Goal: Information Seeking & Learning: Learn about a topic

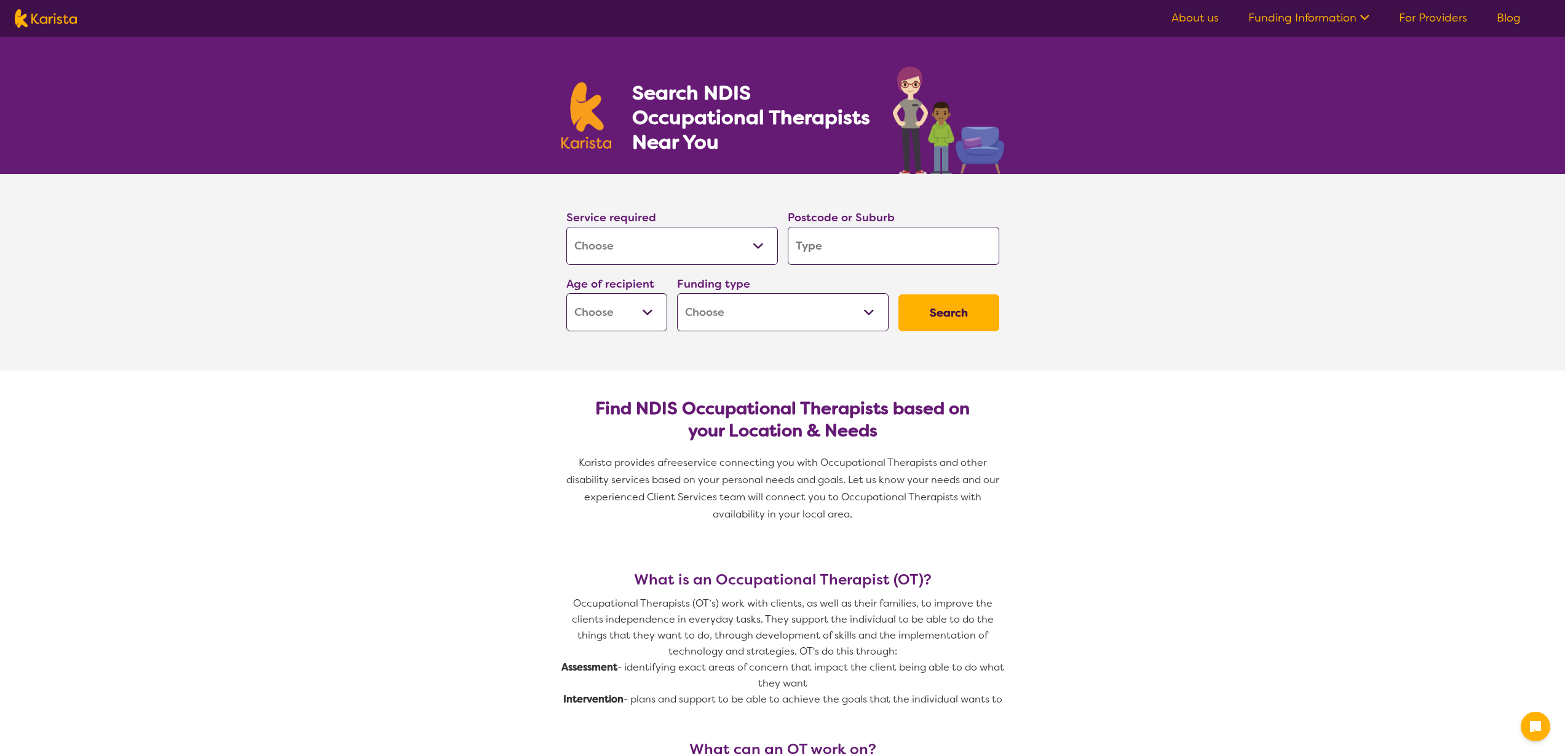
select select "[MEDICAL_DATA]"
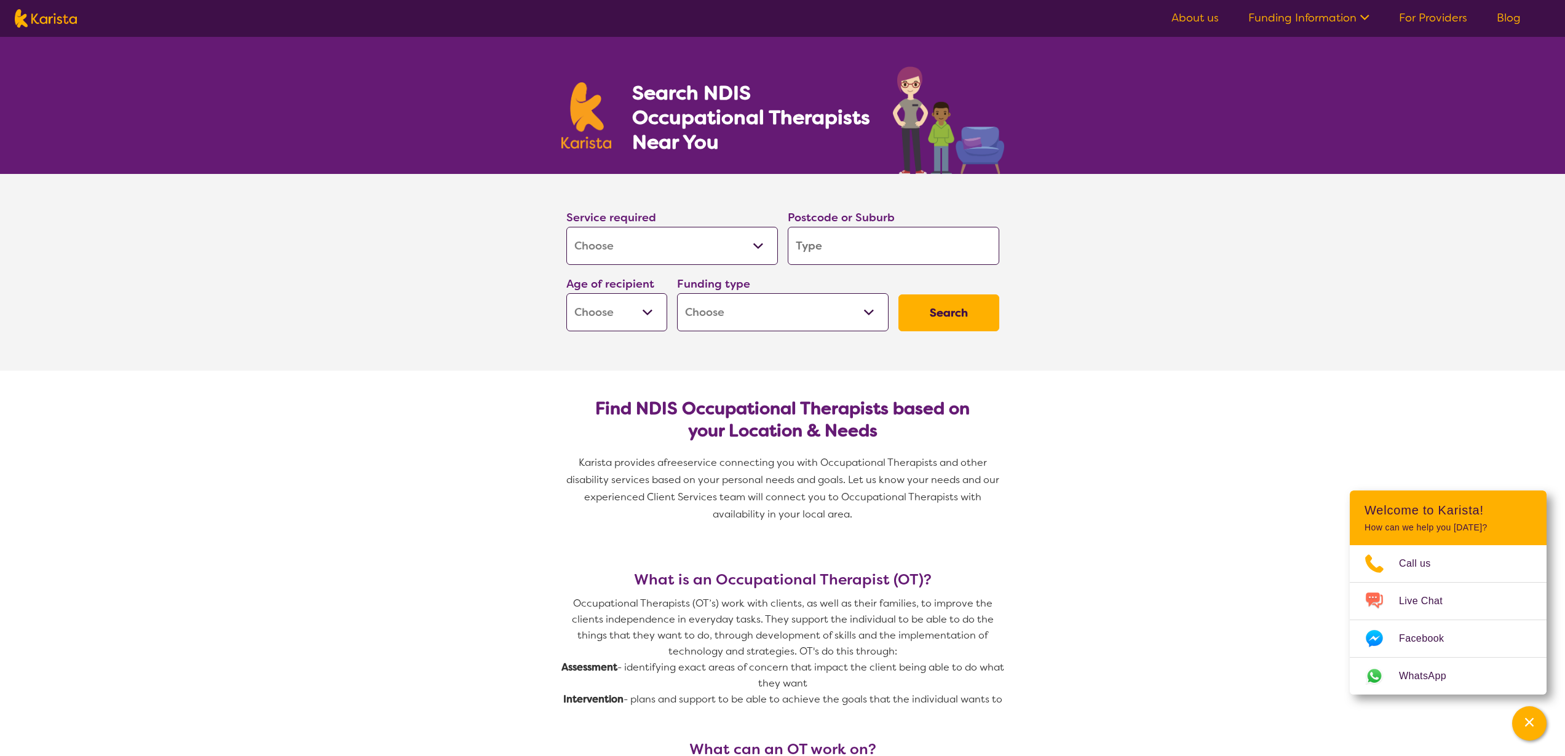
drag, startPoint x: 833, startPoint y: 240, endPoint x: 838, endPoint y: 248, distance: 8.5
click at [834, 240] on input "search" at bounding box center [894, 246] width 212 height 38
drag, startPoint x: 1267, startPoint y: 273, endPoint x: 1258, endPoint y: 280, distance: 11.9
click at [1267, 273] on section "Service required Allied Health Assistant Assessment ([MEDICAL_DATA] or [MEDICAL…" at bounding box center [782, 272] width 1565 height 197
drag, startPoint x: 885, startPoint y: 221, endPoint x: 878, endPoint y: 237, distance: 17.4
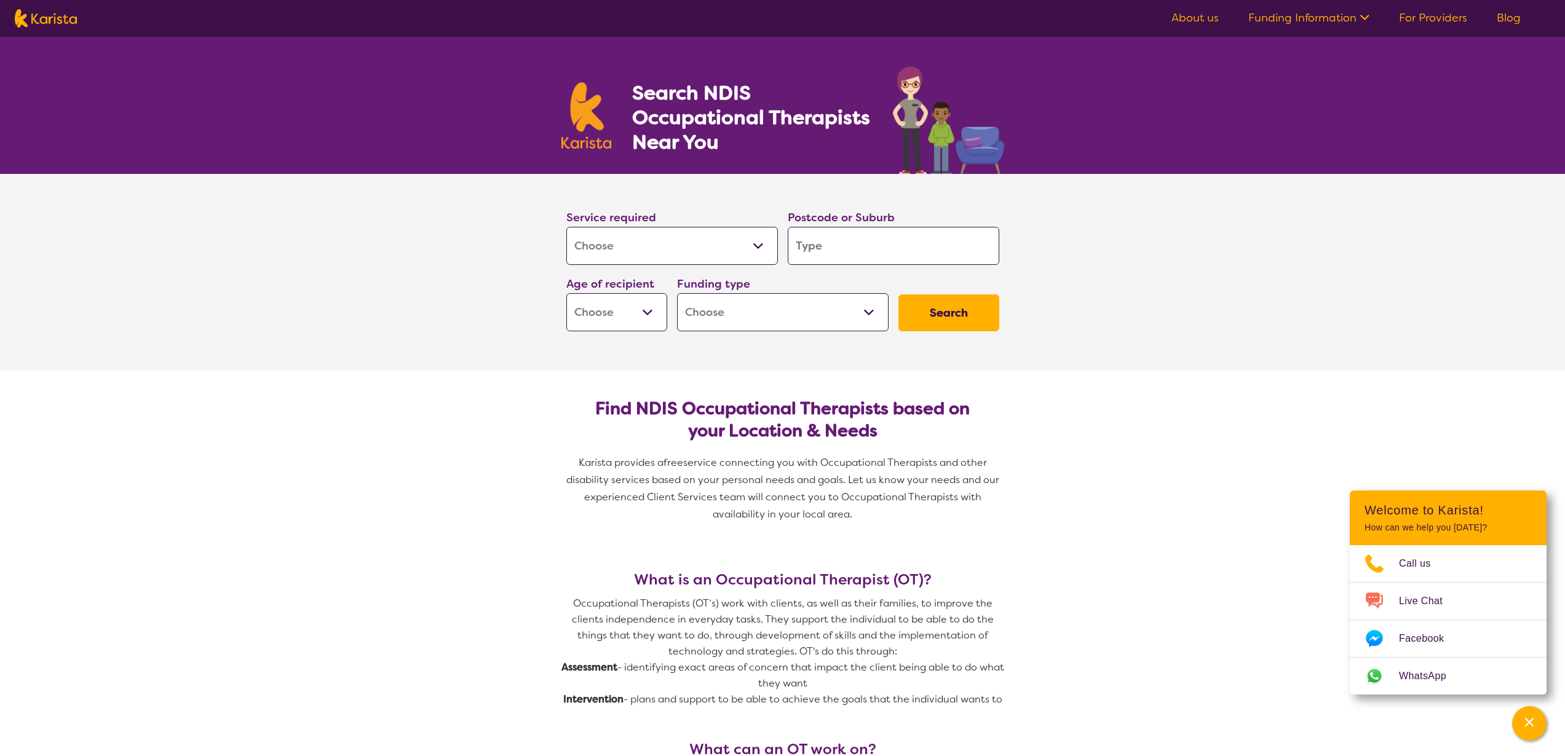
click at [885, 221] on label "Postcode or Suburb" at bounding box center [841, 217] width 107 height 15
drag, startPoint x: 874, startPoint y: 245, endPoint x: 873, endPoint y: 258, distance: 13.6
click at [874, 245] on input "search" at bounding box center [894, 246] width 212 height 38
type input "4506"
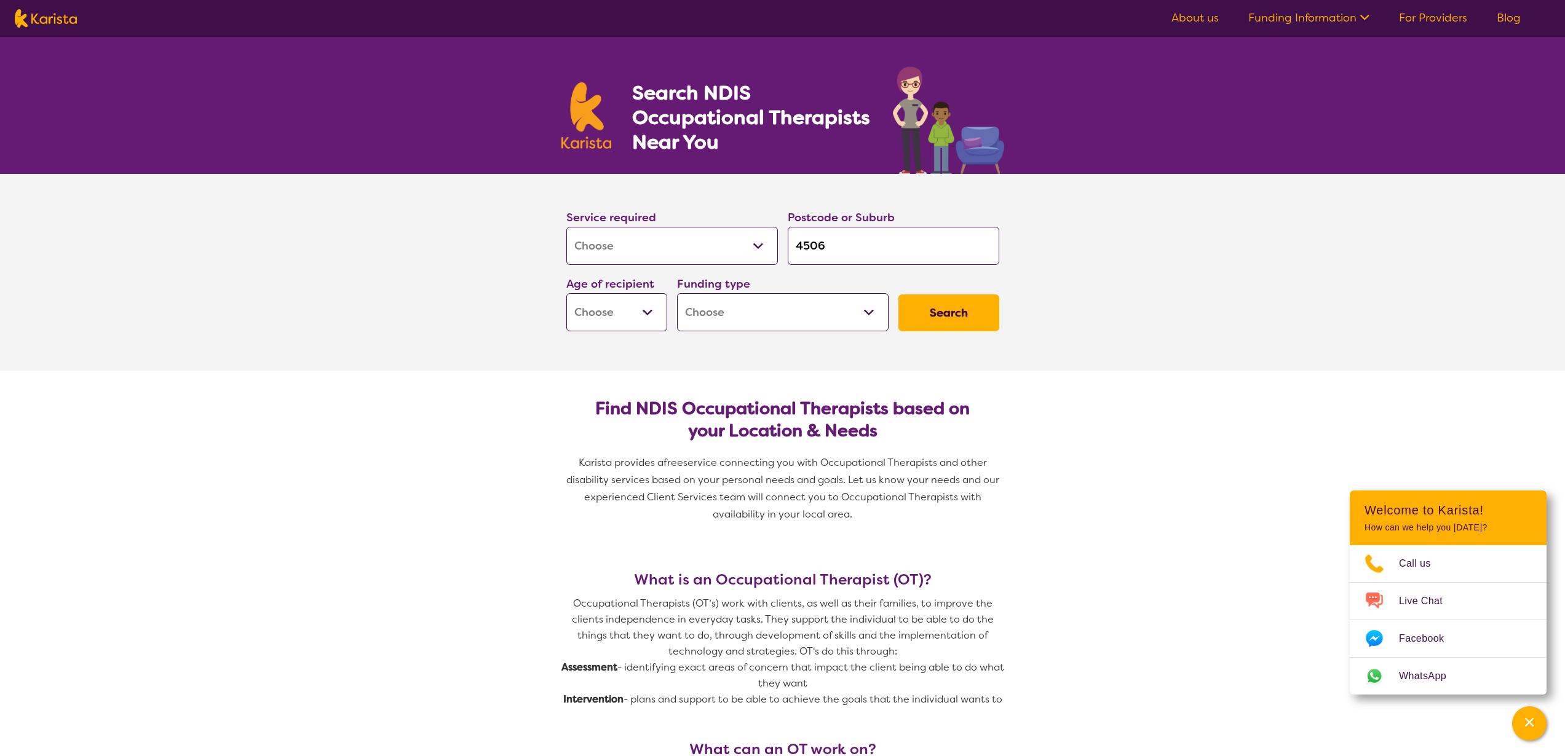
click at [948, 282] on div "Service required Allied Health Assistant Assessment ([MEDICAL_DATA] or [MEDICAL…" at bounding box center [782, 270] width 443 height 133
click at [968, 309] on button "Search" at bounding box center [948, 313] width 101 height 37
click at [651, 296] on select "Early Childhood - 0 to 9 Child - 10 to 11 Adolescent - 12 to 17 Adult - 18 to 6…" at bounding box center [616, 312] width 101 height 38
select select "AS"
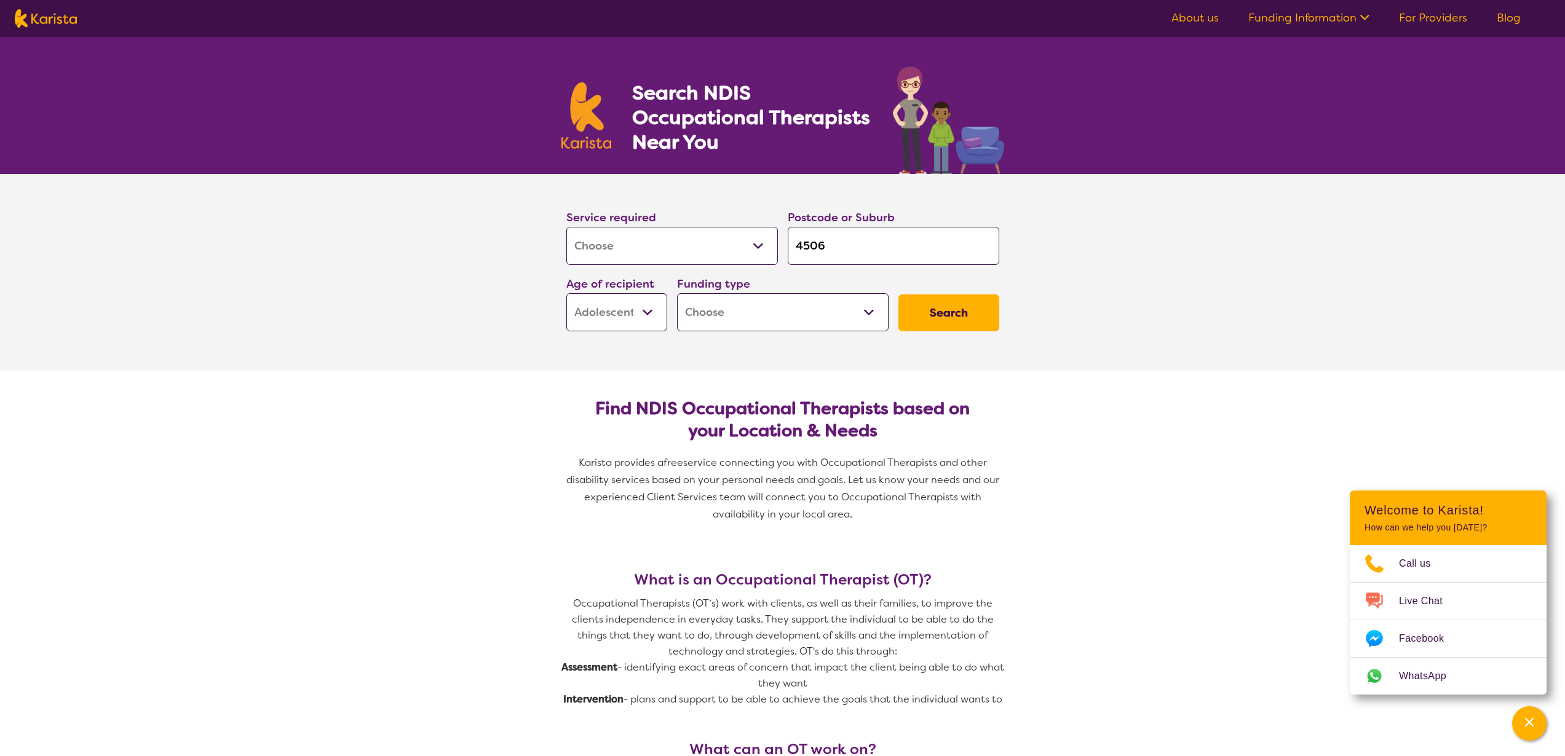
click at [785, 320] on select "Home Care Package (HCP) National Disability Insurance Scheme (NDIS) I don't know" at bounding box center [783, 312] width 212 height 38
select select "NDIS"
drag, startPoint x: 785, startPoint y: 320, endPoint x: 957, endPoint y: 324, distance: 171.6
click at [957, 324] on button "Search" at bounding box center [948, 313] width 101 height 37
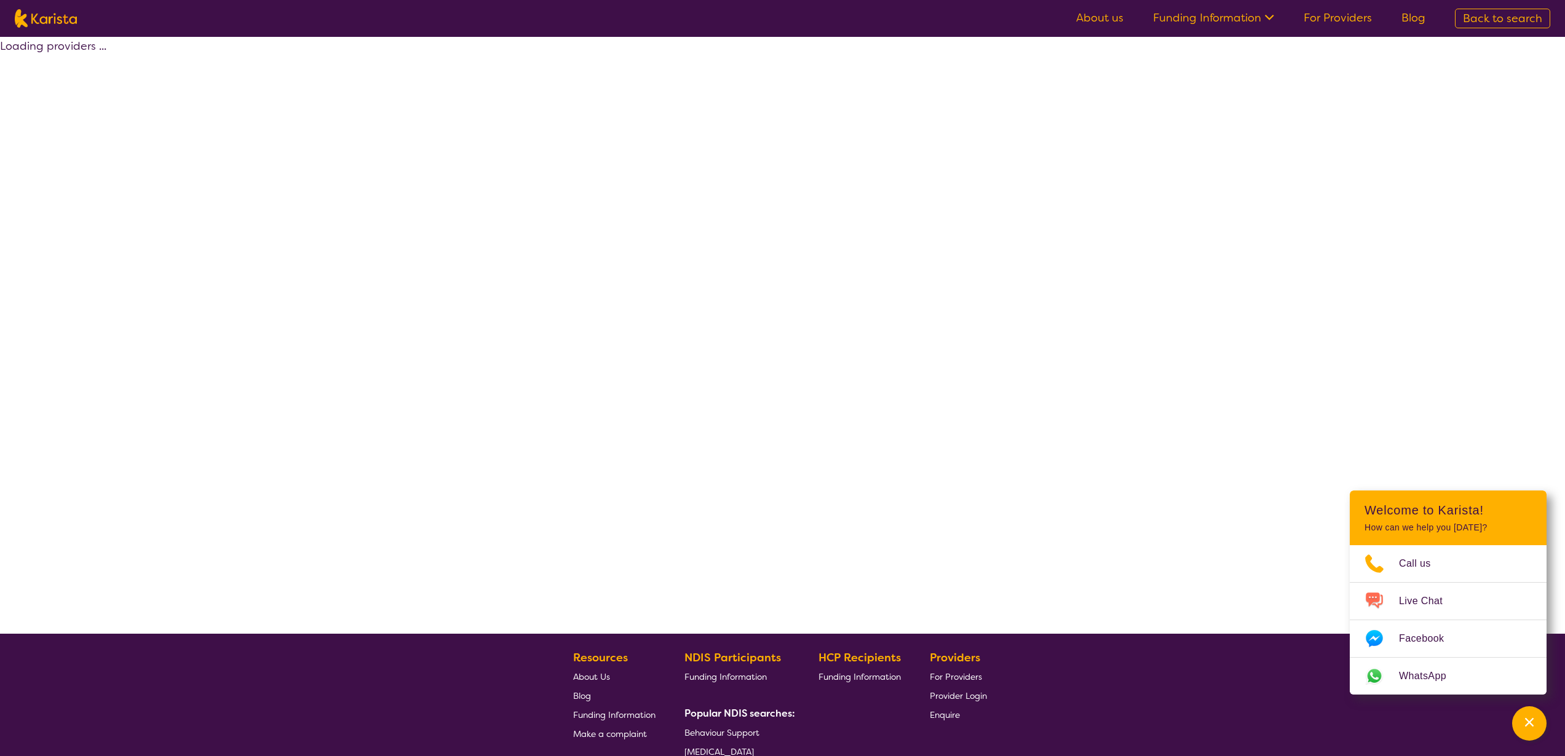
select select "by_score"
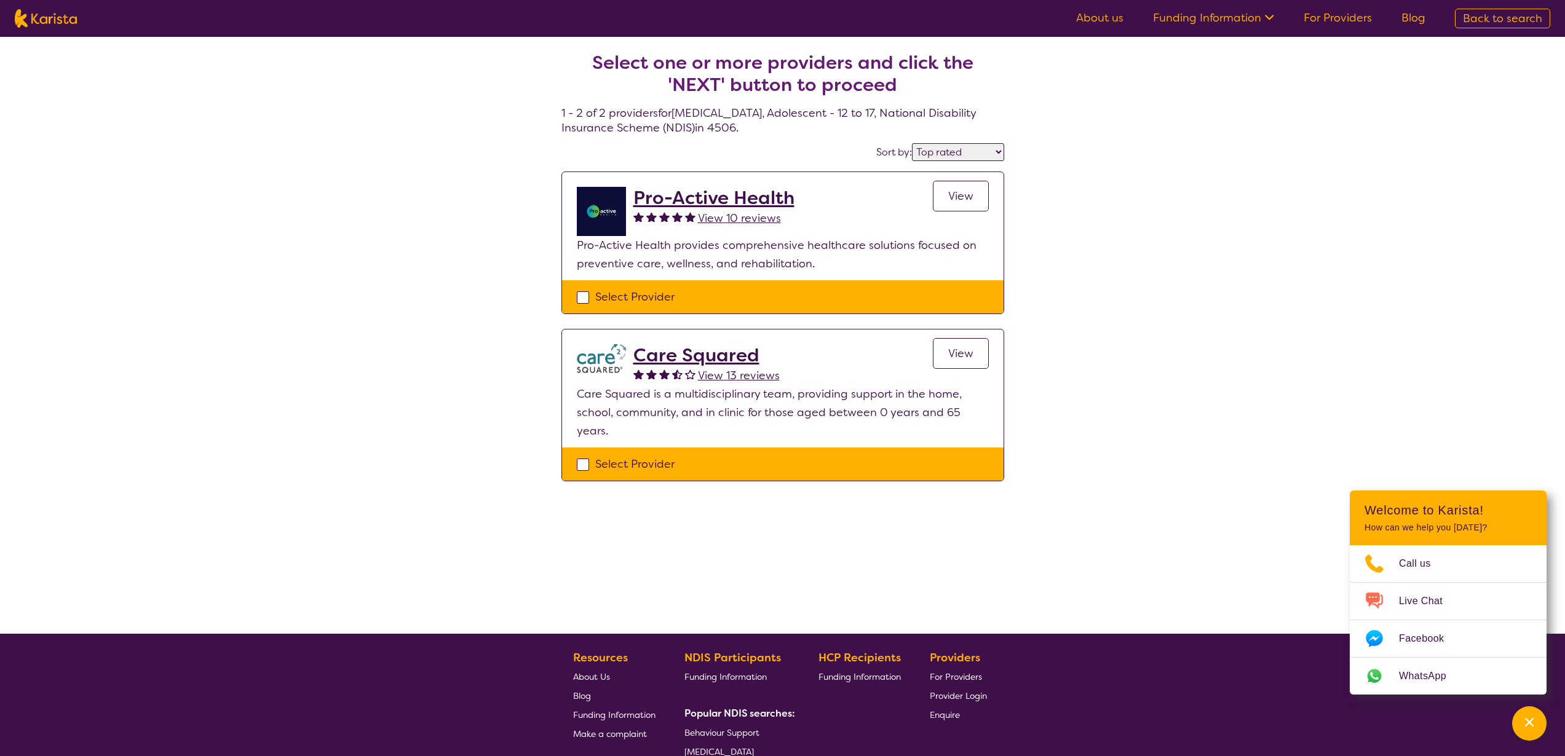
select select "[MEDICAL_DATA]"
select select "AS"
select select "NDIS"
select select "[MEDICAL_DATA]"
select select "AS"
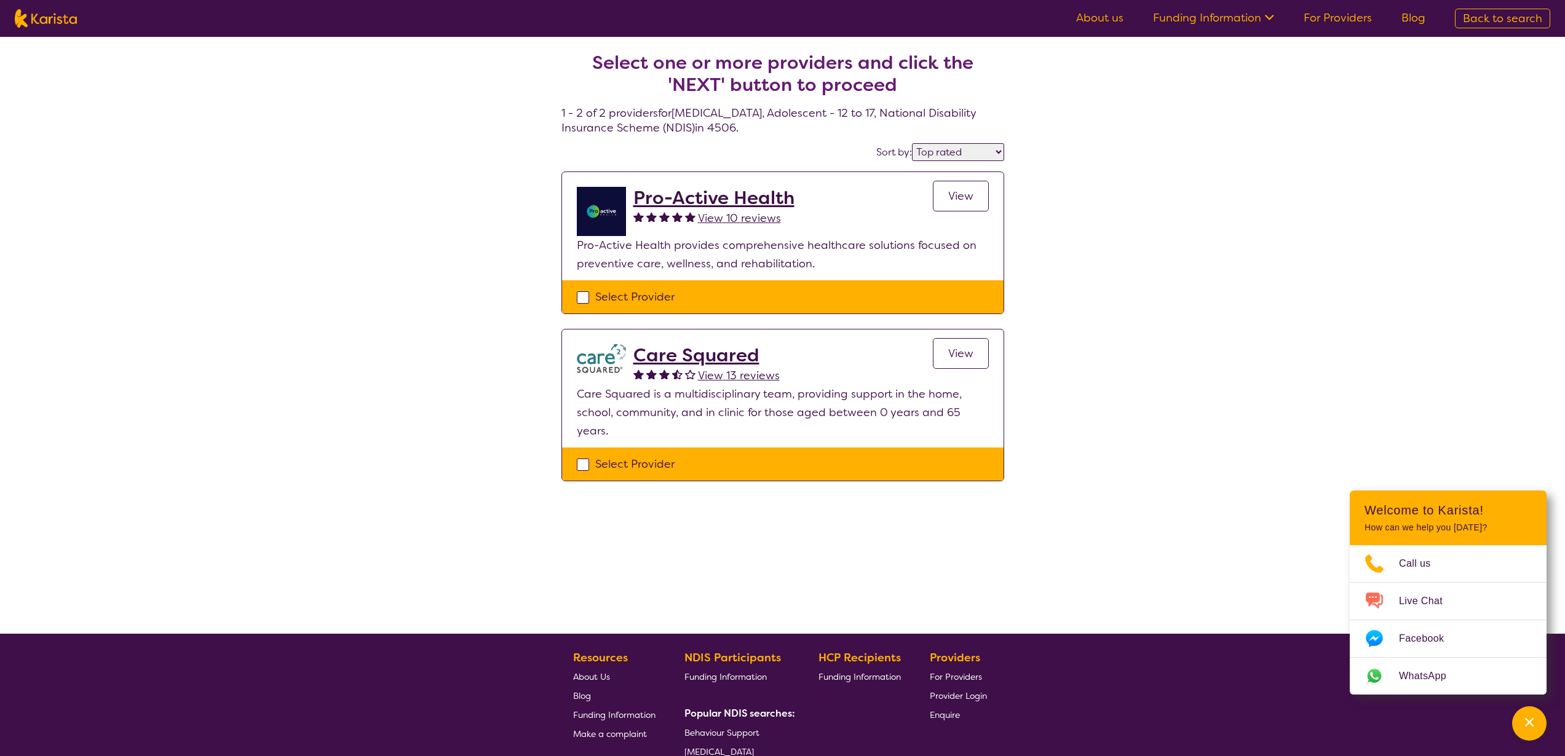
select select "NDIS"
